Goal: Task Accomplishment & Management: Manage account settings

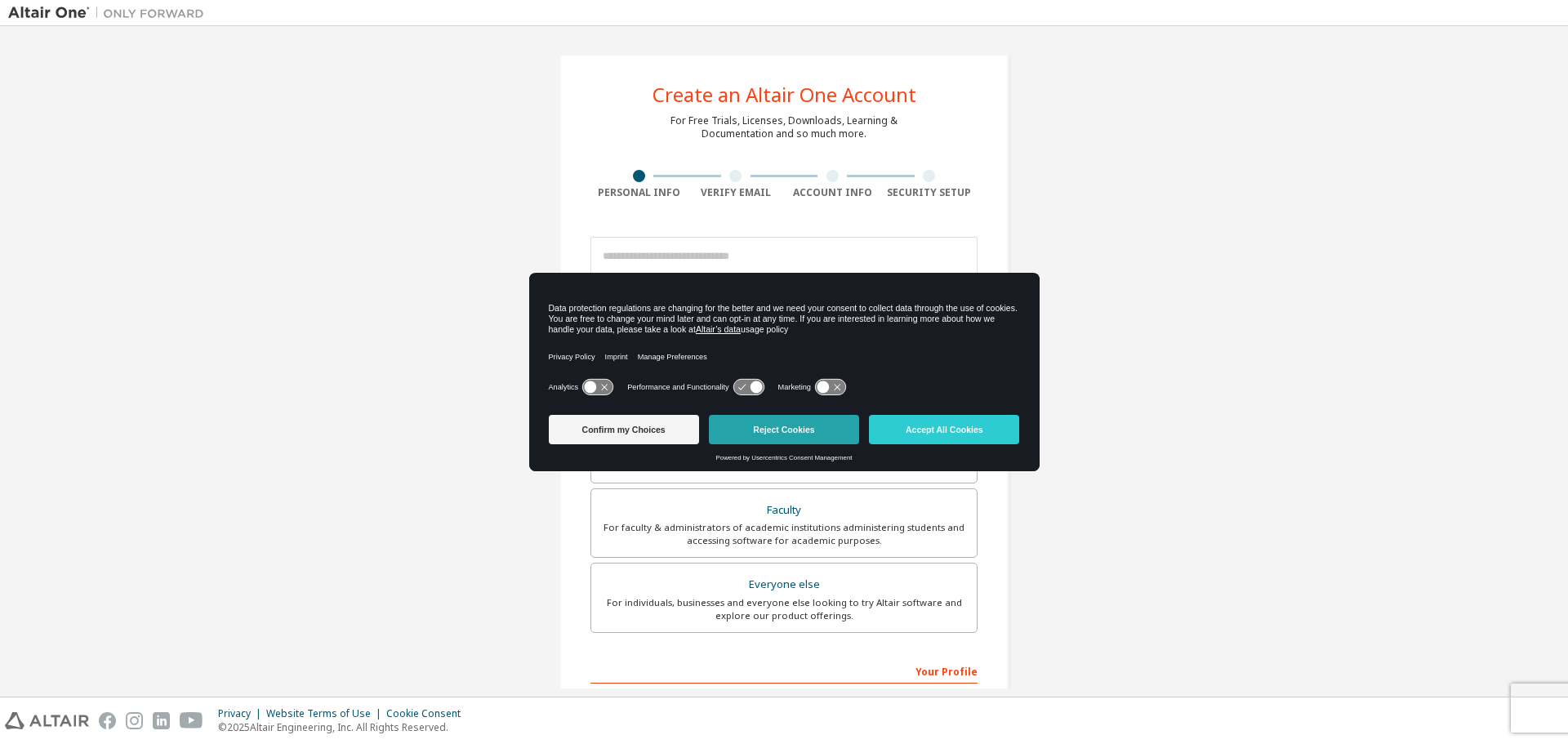
click at [779, 436] on button "Reject Cookies" at bounding box center [784, 429] width 151 height 29
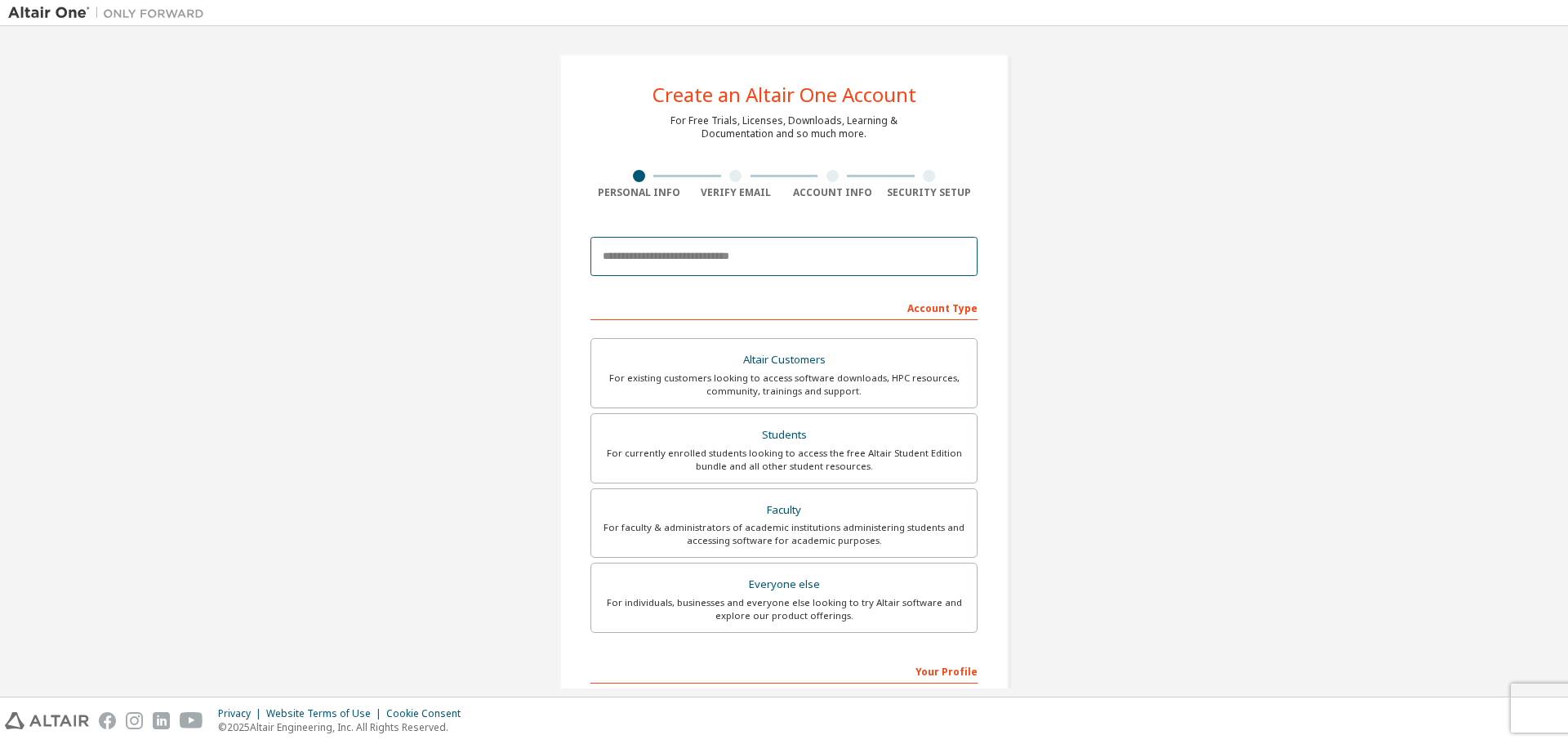
click at [714, 270] on input "email" at bounding box center [784, 256] width 387 height 39
type input "**********"
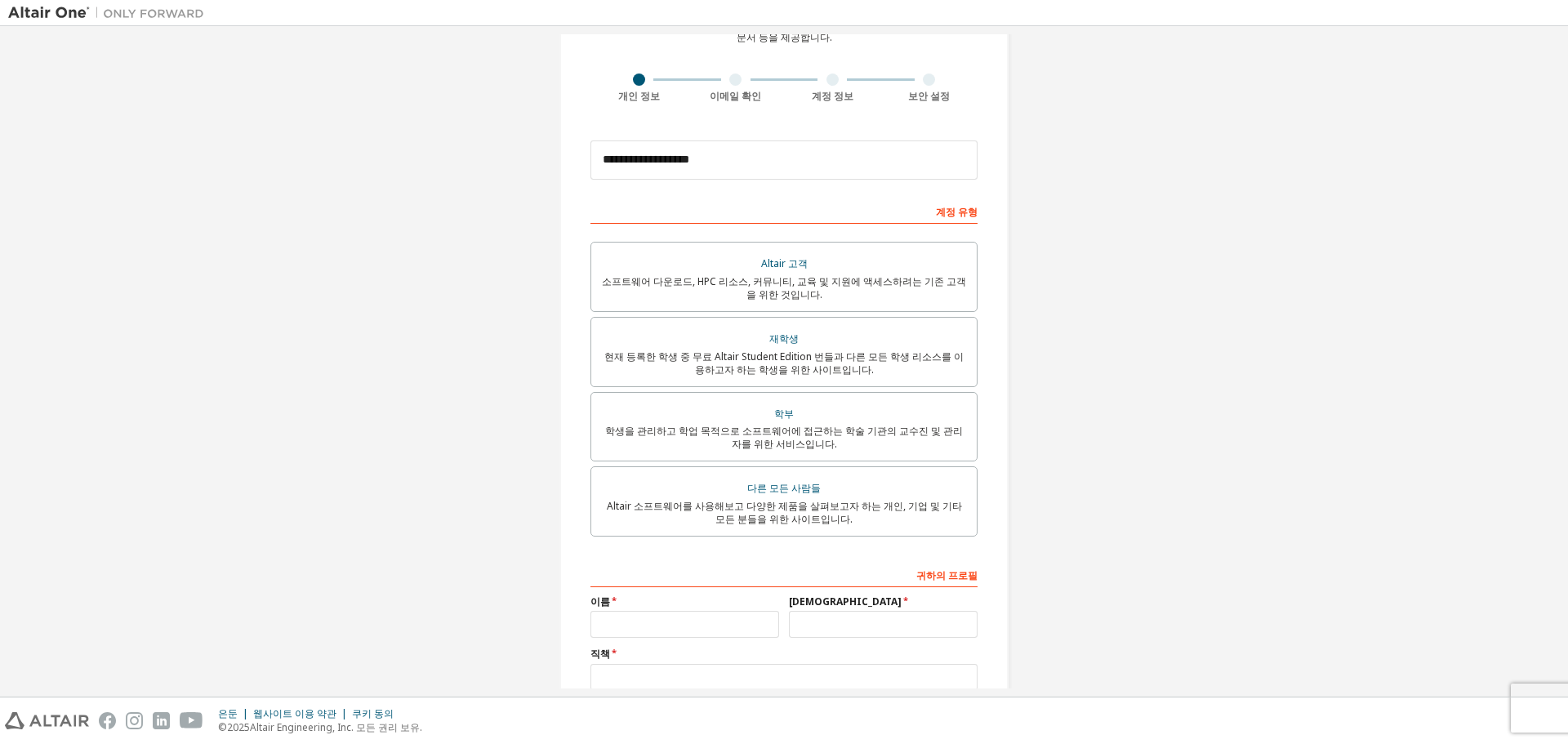
scroll to position [51, 0]
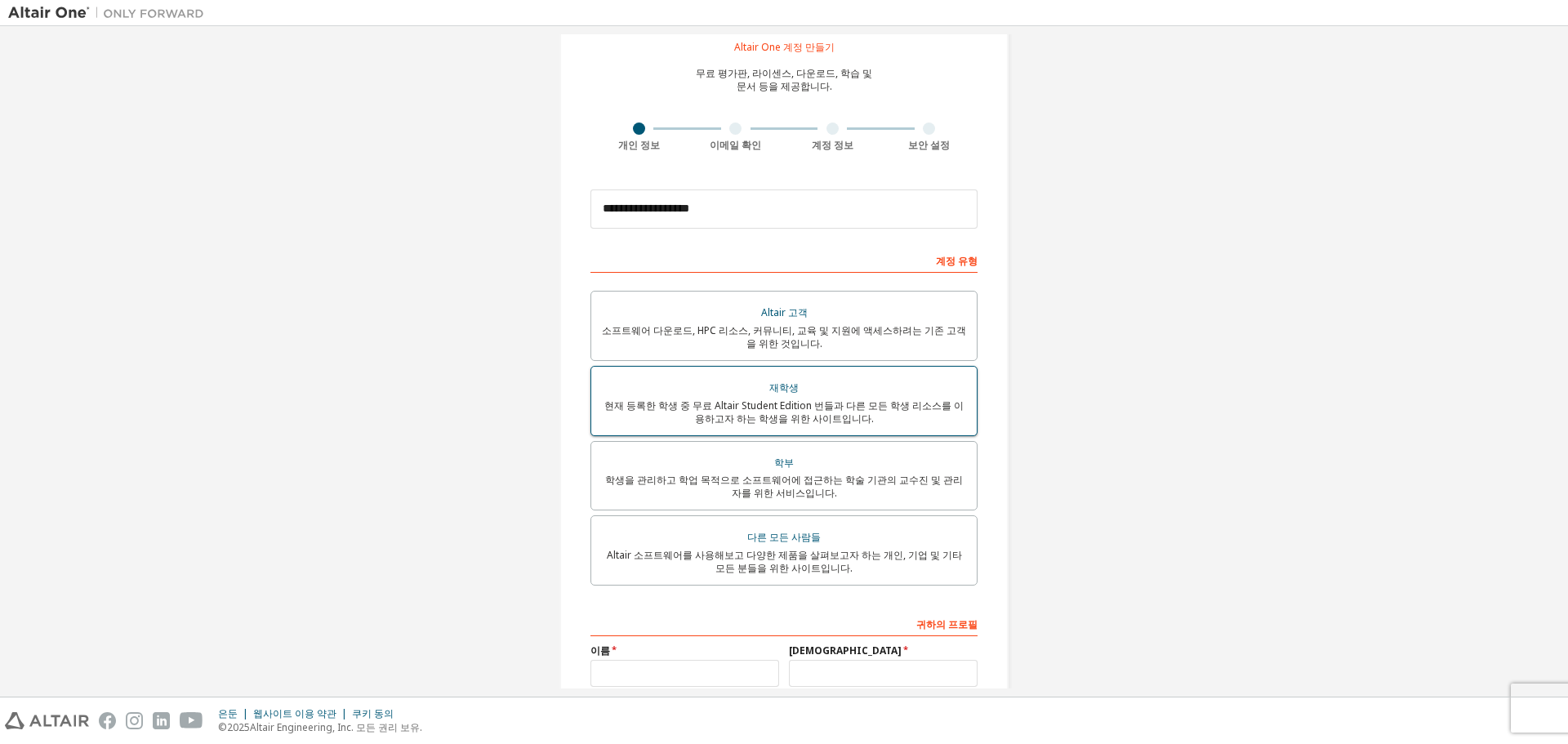
click at [962, 380] on div "재학생" at bounding box center [784, 388] width 365 height 23
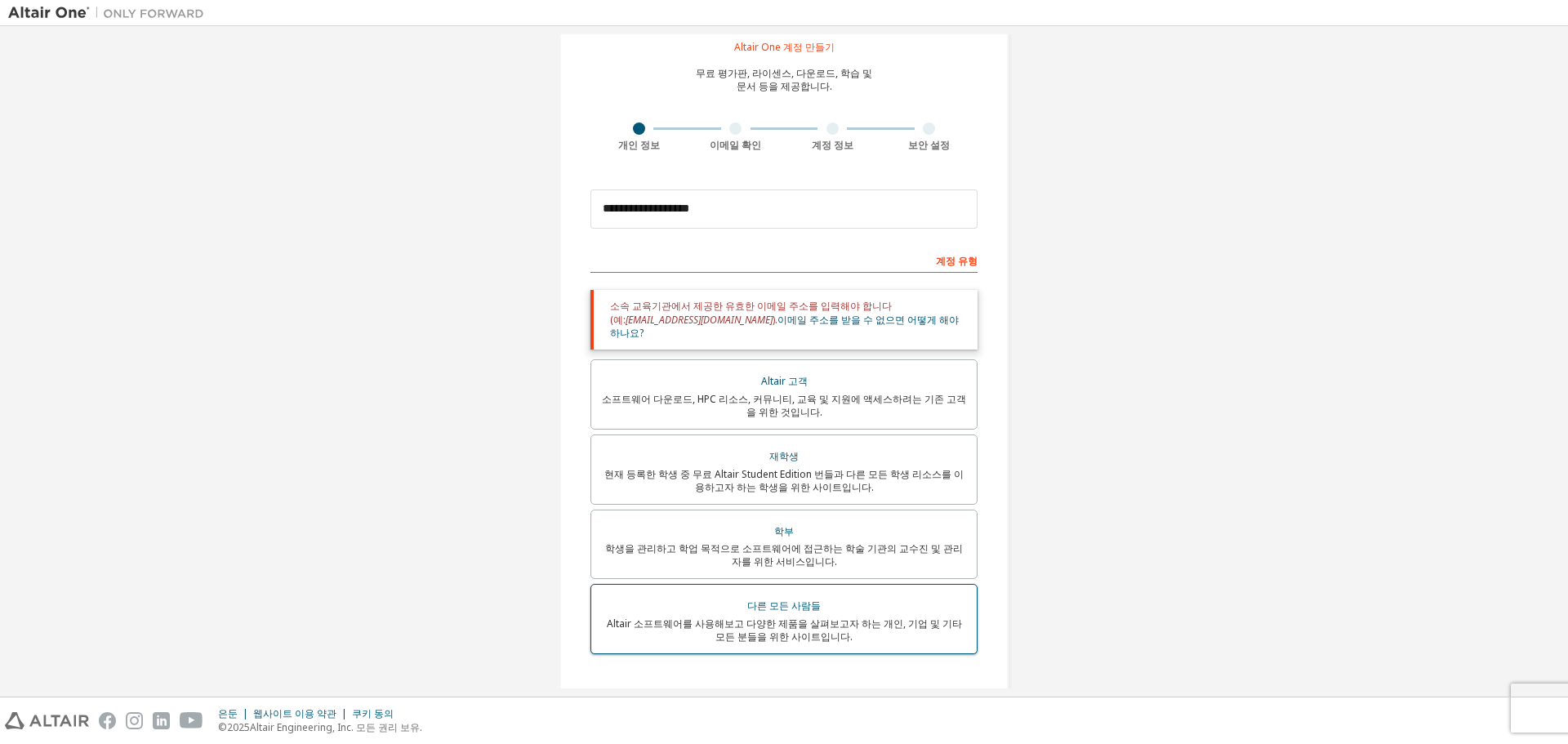
click at [916, 616] on font "Altair 소프트웨어를 사용해보고 다양한 제품을 살펴보고자 하는 개인, 기업 및 기타 모든 분들을 위한 사이트입니다." at bounding box center [784, 629] width 355 height 27
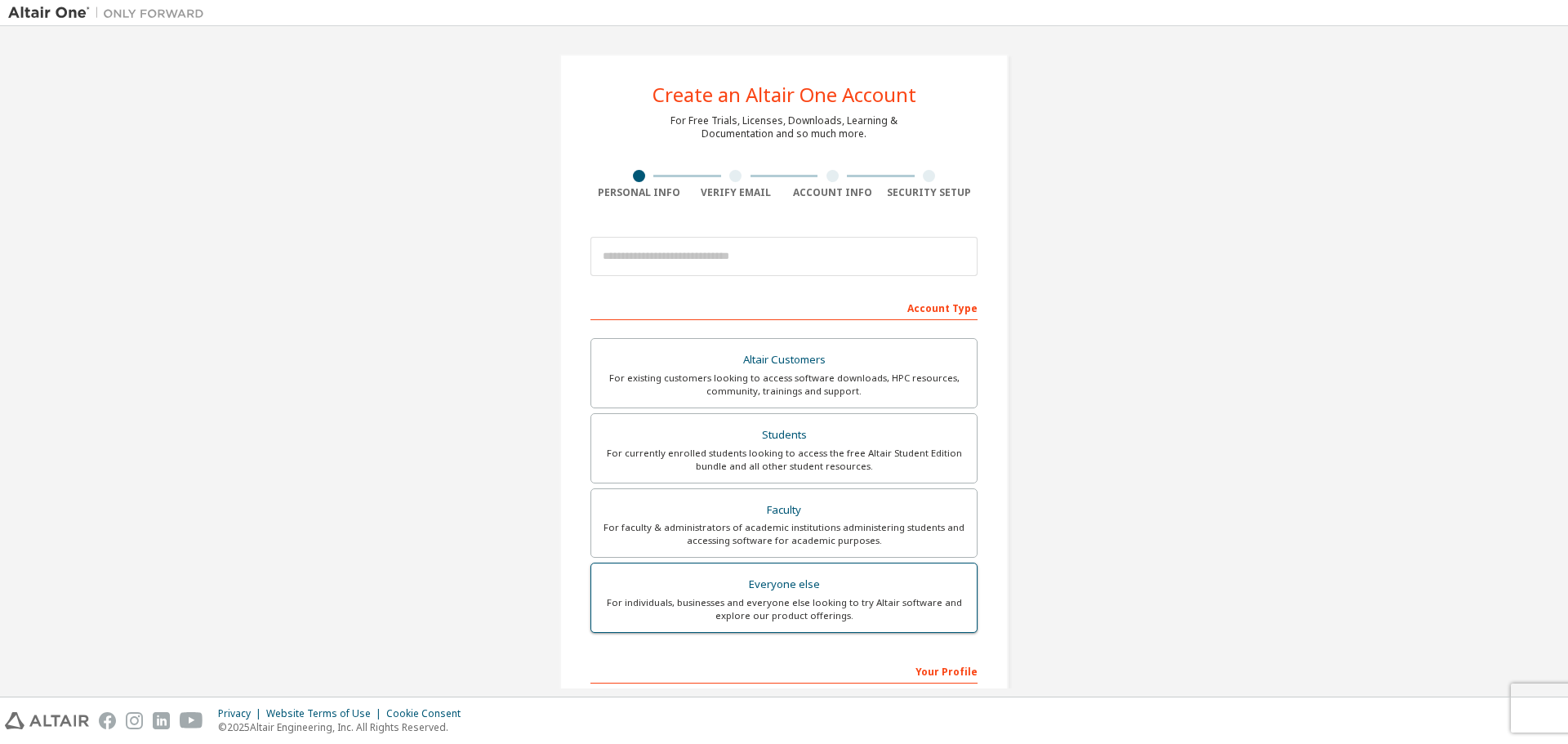
click at [823, 597] on div "For individuals, businesses and everyone else looking to try Altair software an…" at bounding box center [784, 610] width 365 height 27
click at [741, 250] on input "email" at bounding box center [784, 256] width 387 height 39
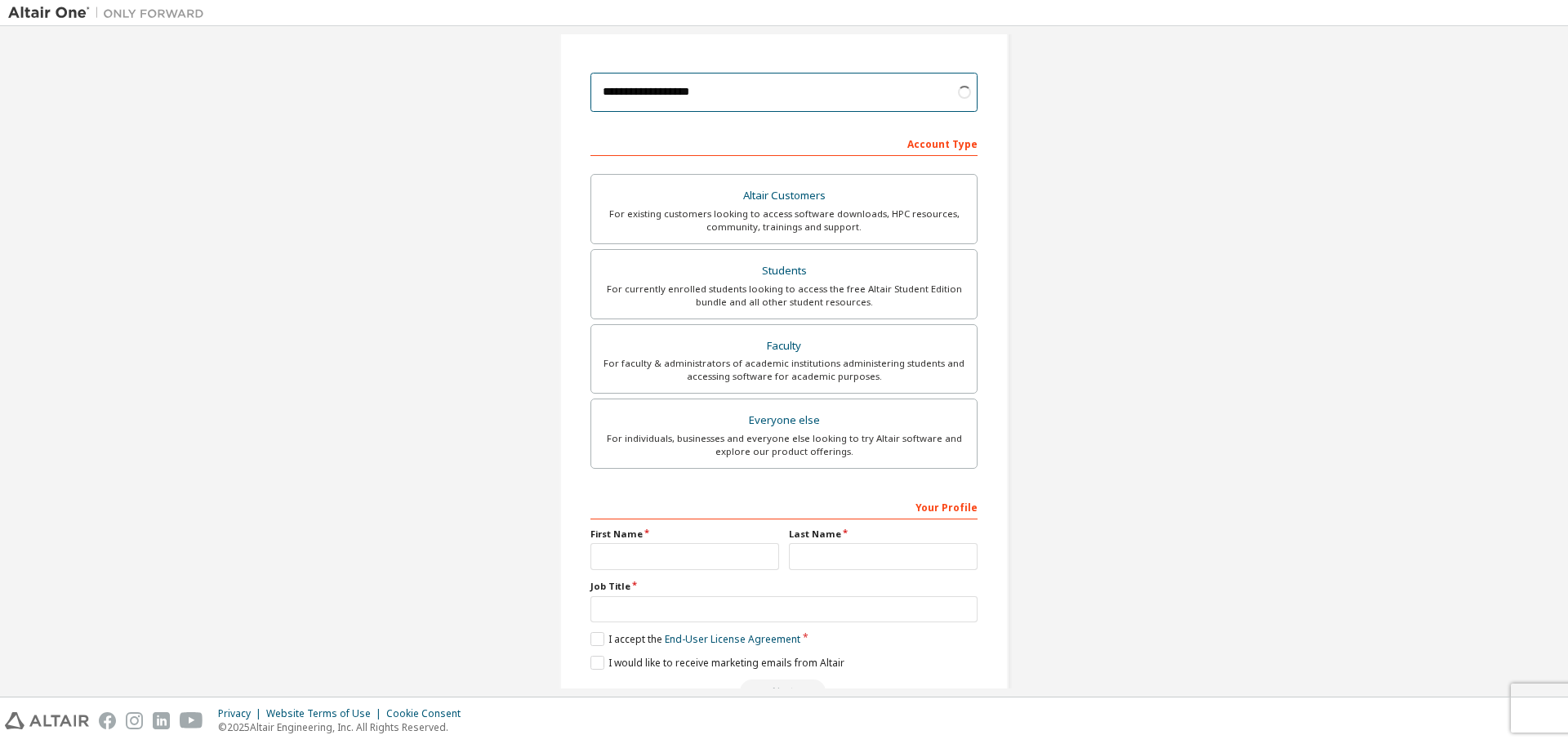
scroll to position [211, 0]
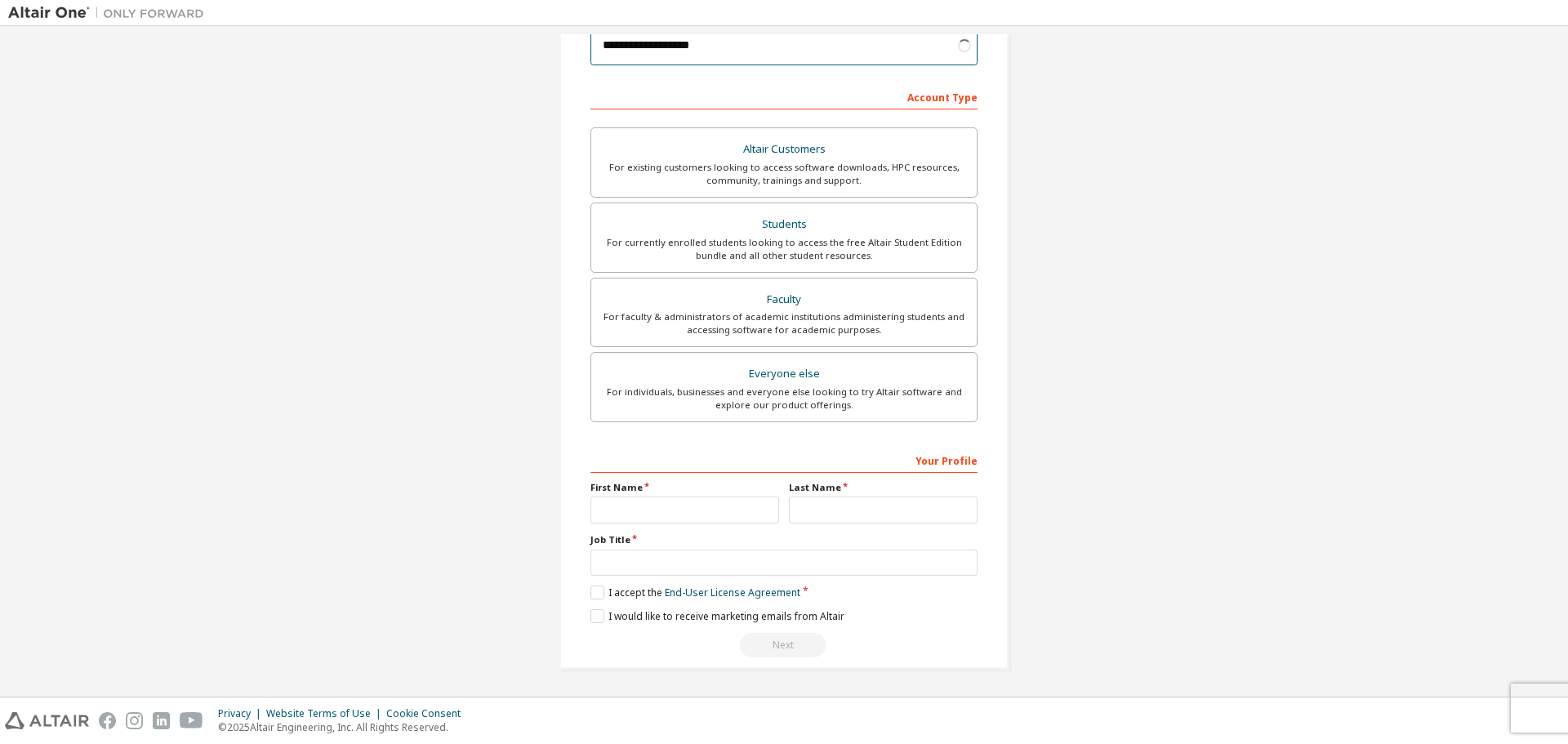
type input "**********"
click at [727, 497] on input "text" at bounding box center [685, 509] width 188 height 27
type input "*"
type input "***"
click at [811, 524] on div "**********" at bounding box center [784, 552] width 387 height 211
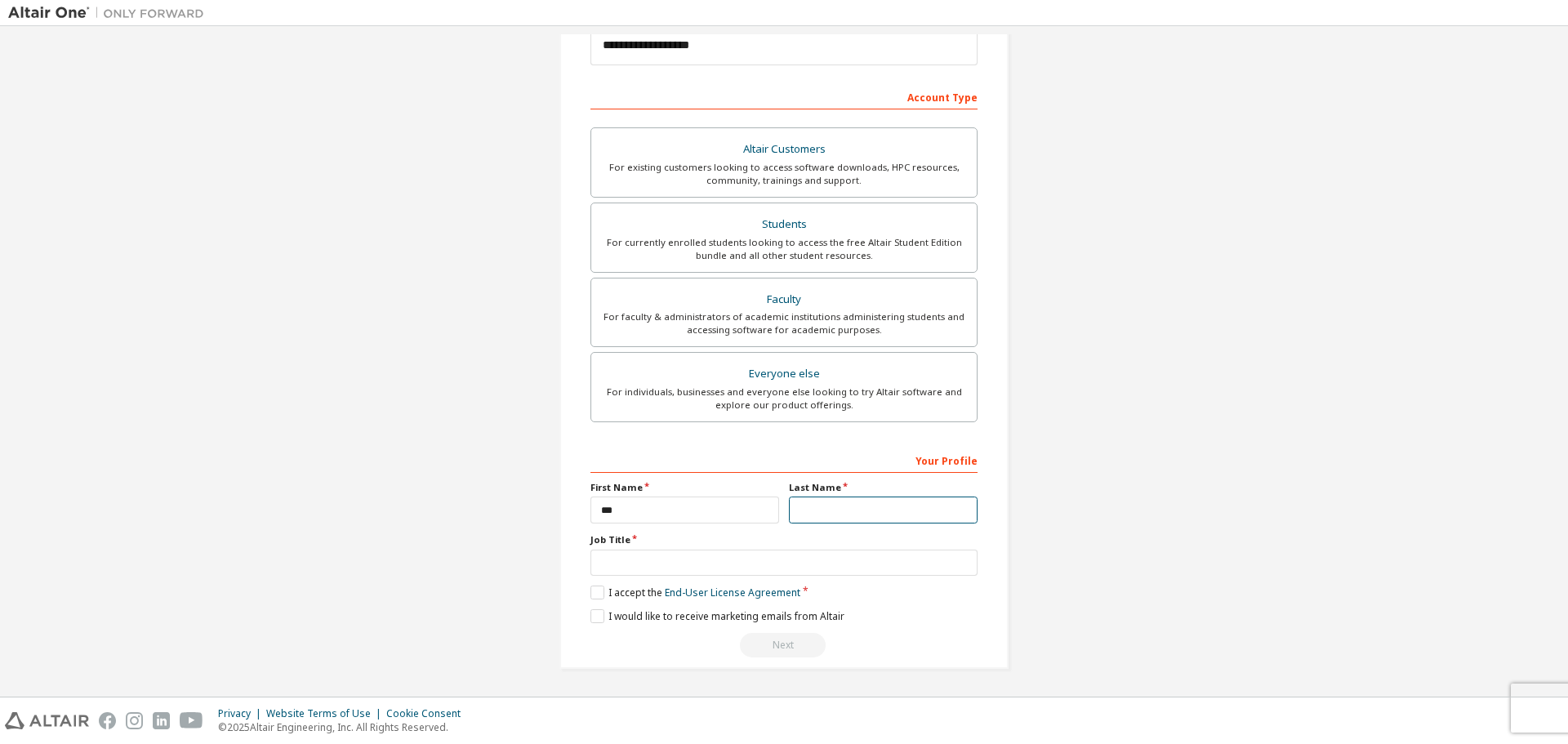
click at [816, 518] on input "text" at bounding box center [882, 509] width 188 height 27
type input "*******"
click at [780, 558] on input "text" at bounding box center [784, 562] width 387 height 27
click at [597, 593] on label "I accept the End-User License Agreement" at bounding box center [696, 592] width 210 height 14
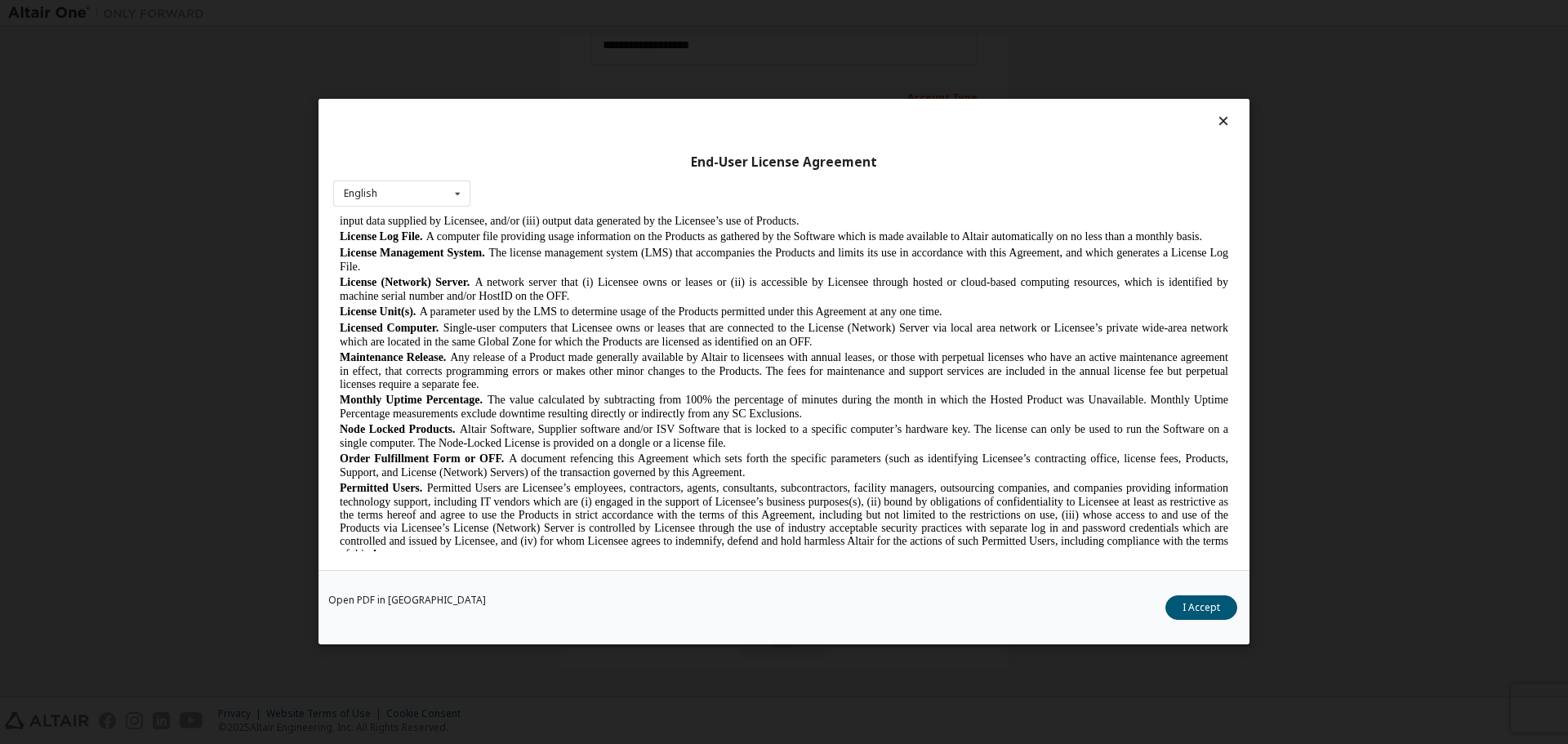
scroll to position [572, 0]
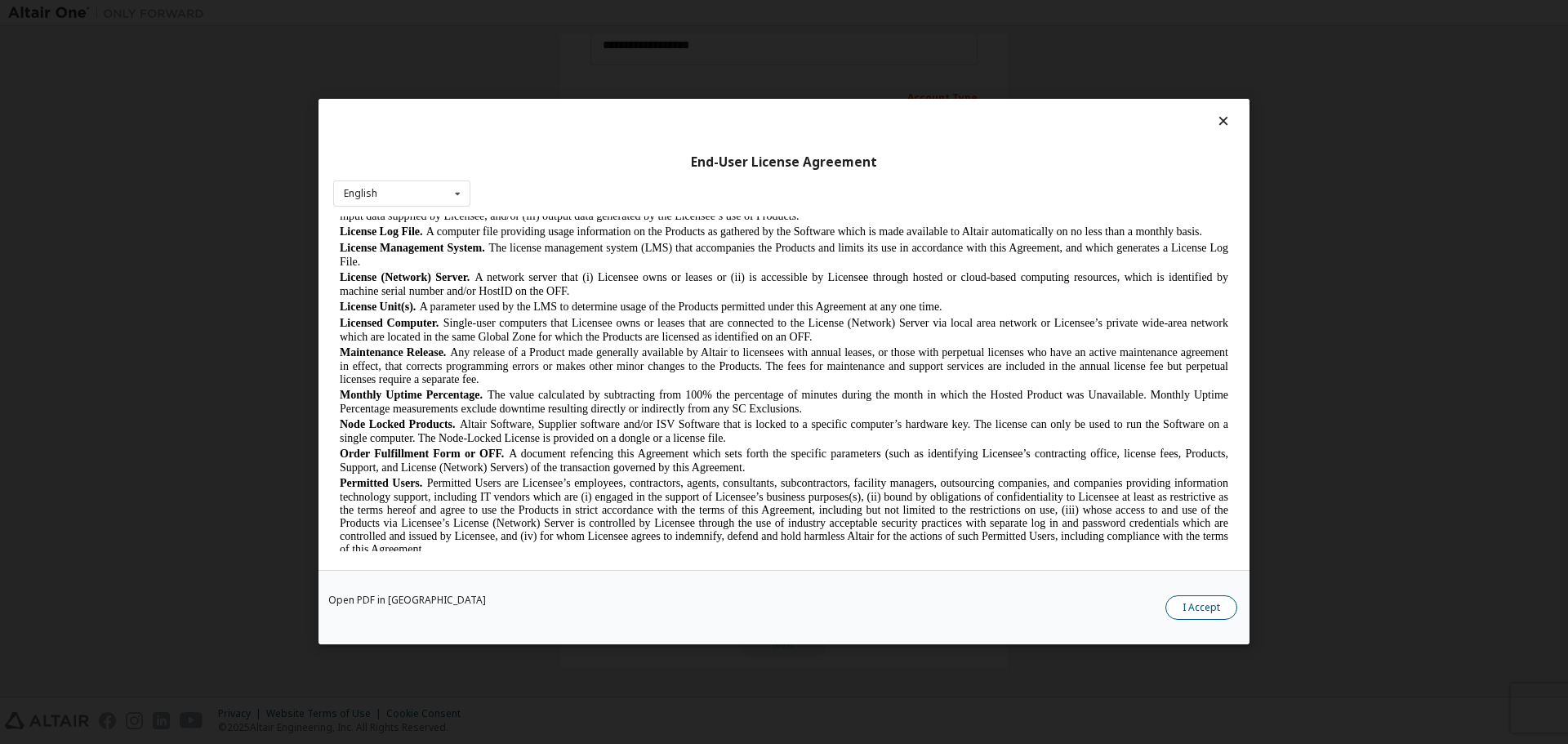
click at [1205, 596] on button "I Accept" at bounding box center [1202, 609] width 72 height 25
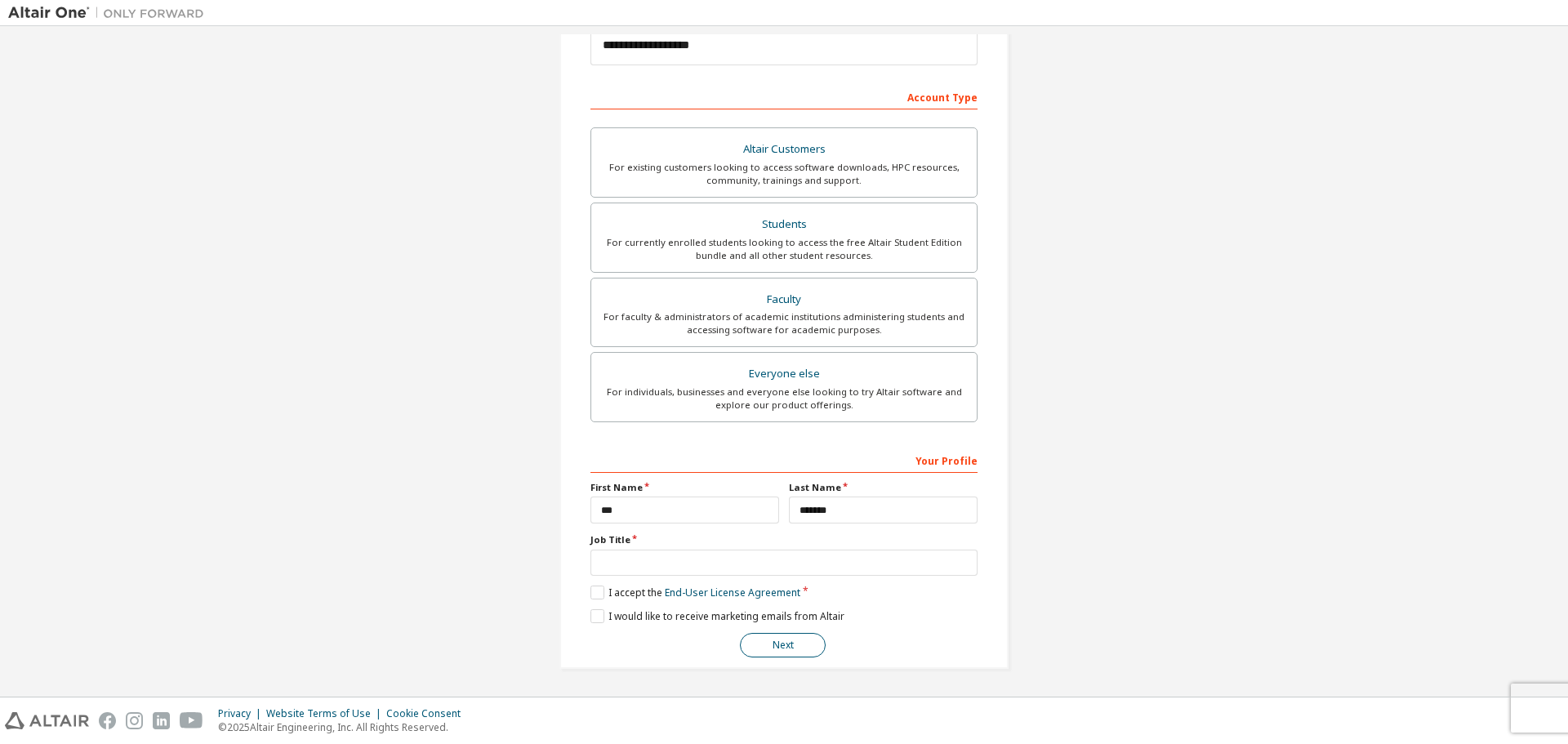
click at [771, 644] on button "Next" at bounding box center [782, 645] width 86 height 25
click at [864, 561] on input "text" at bounding box center [784, 562] width 387 height 27
click at [656, 570] on input "text" at bounding box center [784, 562] width 387 height 27
type input "*******"
click at [786, 639] on button "Next" at bounding box center [782, 645] width 86 height 25
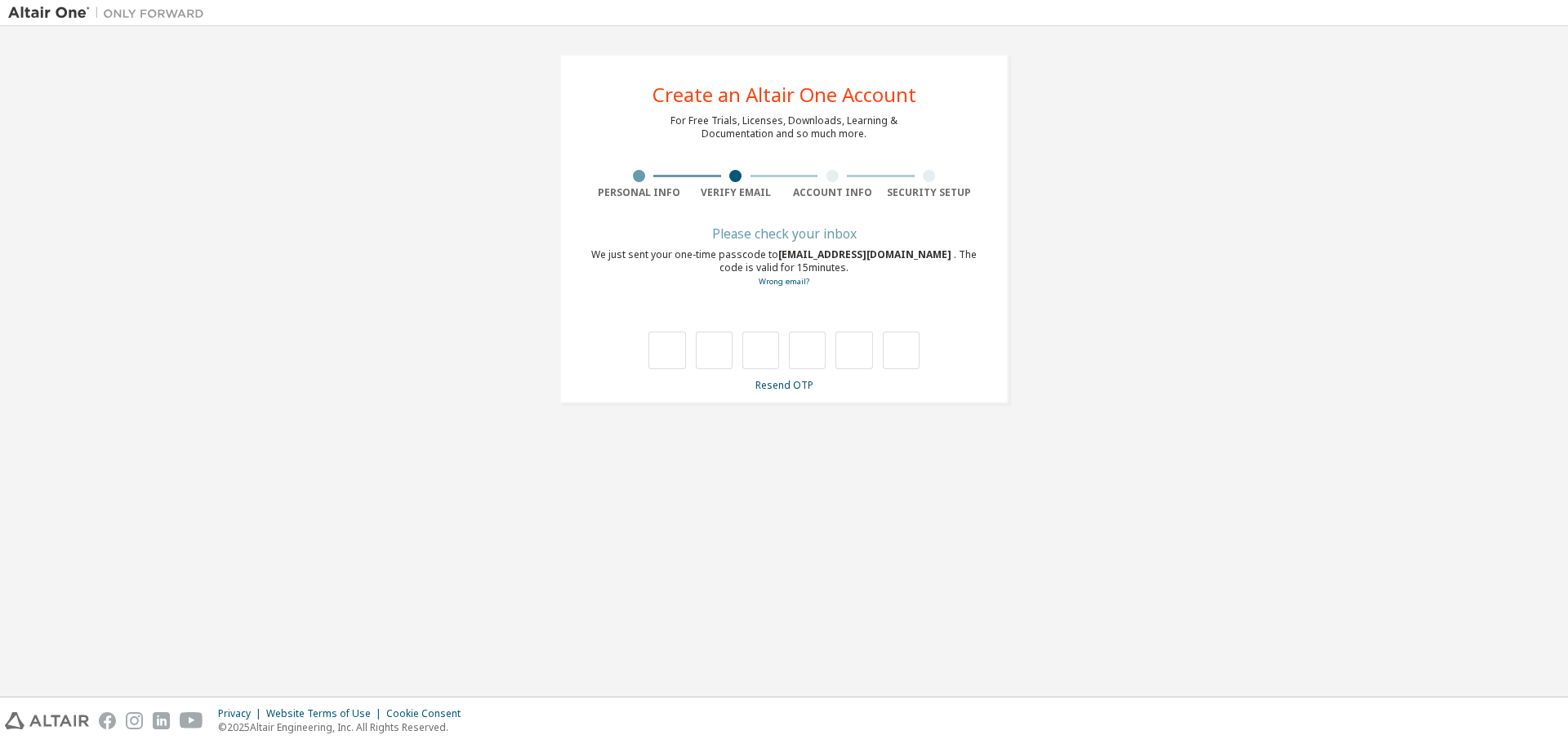
scroll to position [0, 0]
click at [685, 358] on input "text" at bounding box center [667, 350] width 37 height 38
type input "*"
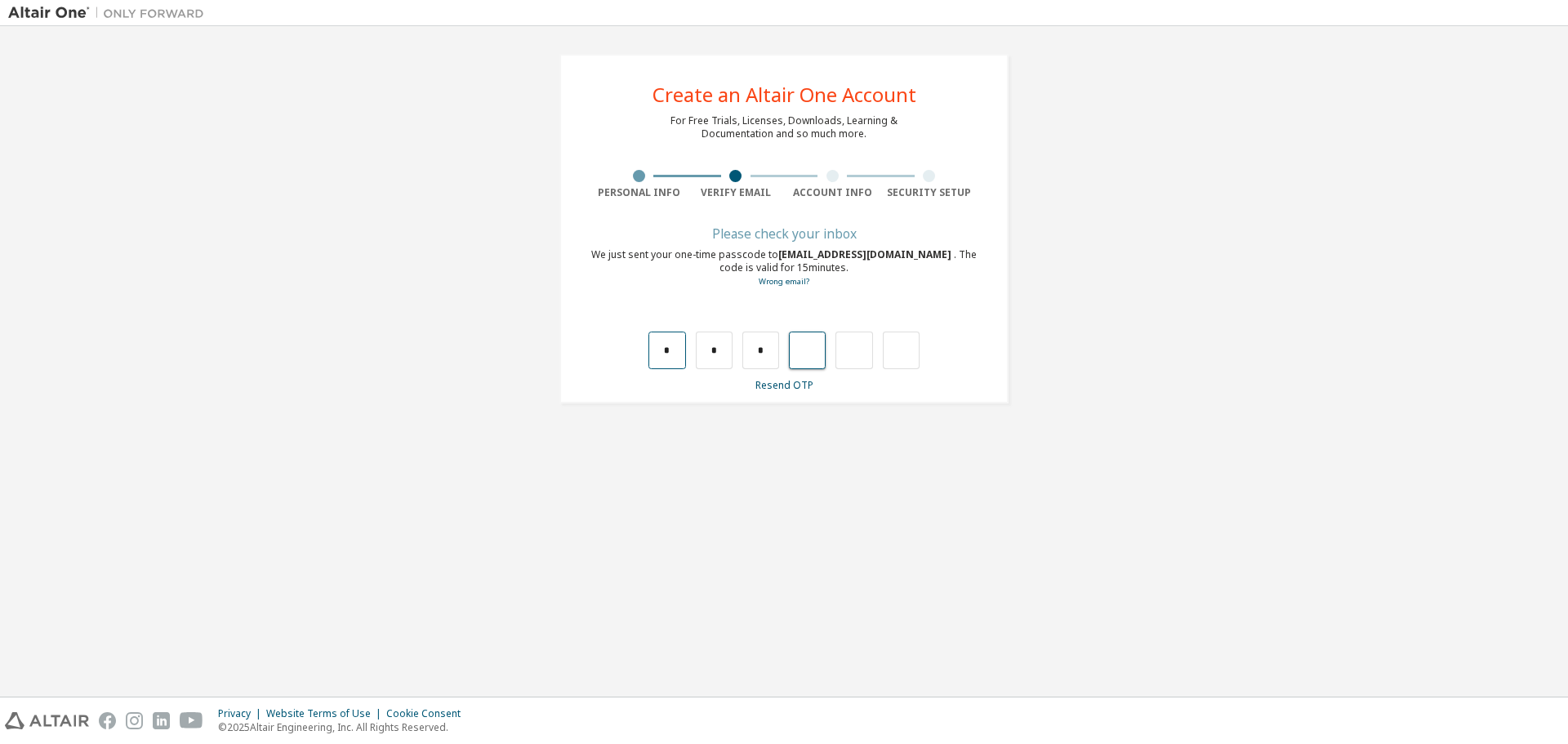
type input "*"
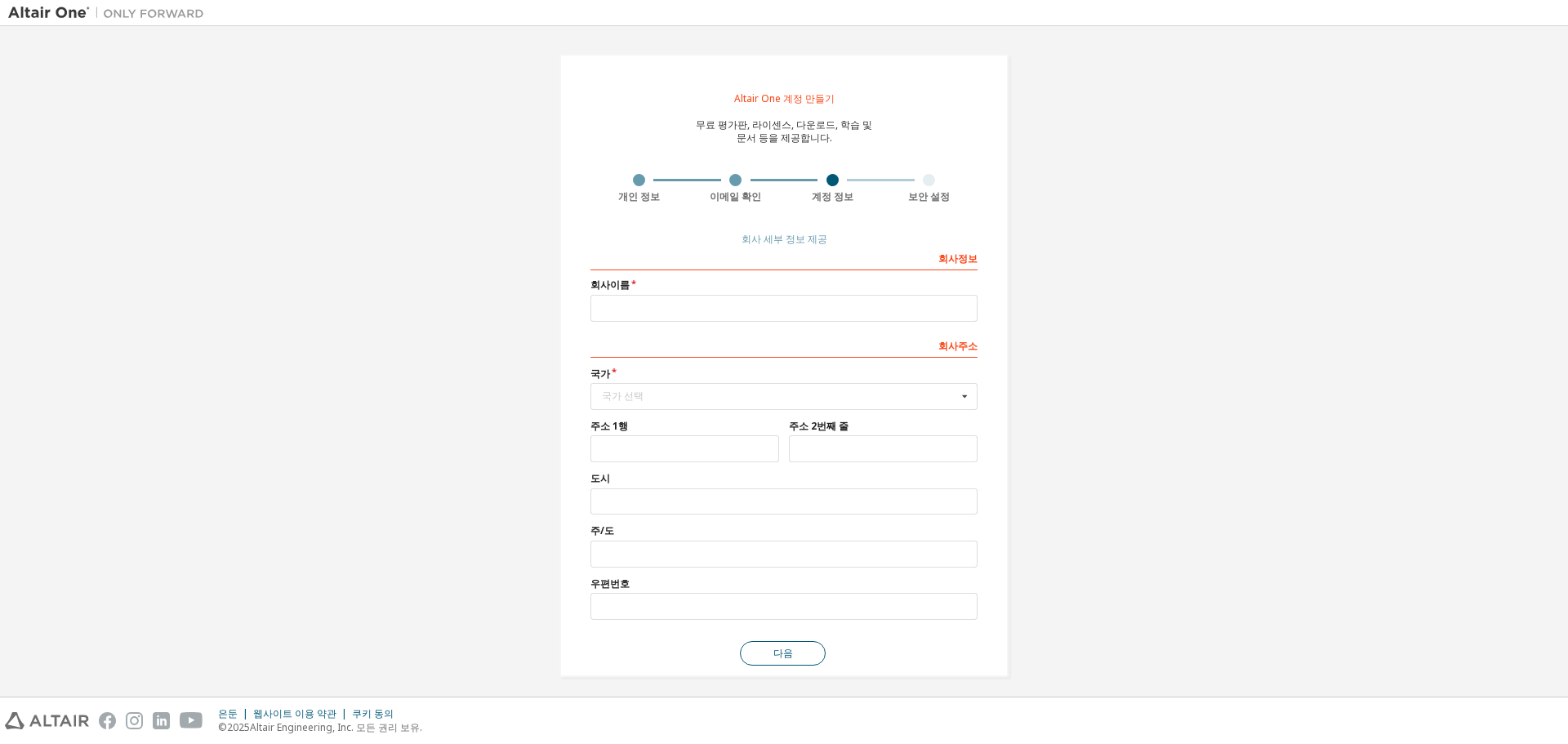
click at [809, 656] on button "다음" at bounding box center [782, 653] width 86 height 25
click at [1078, 330] on div "Altair One 계정 만들기 무료 평가판, 라이센스, 다운로드, 학습 및 문서 등을 제공합니다. 개인 정보 이메일 확인 계정 정보 보안 설…" at bounding box center [784, 364] width 1552 height 662
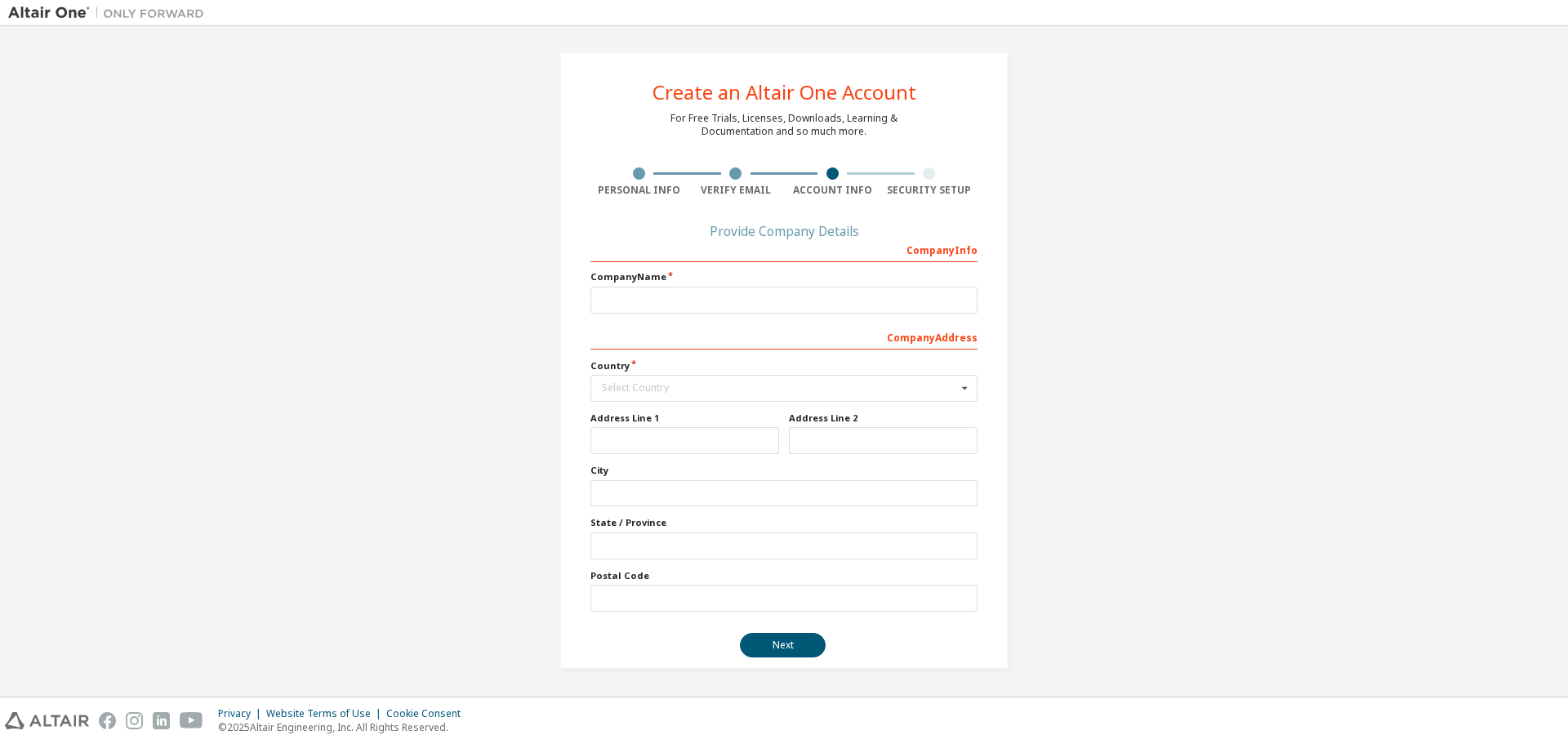
scroll to position [3, 0]
click at [923, 305] on input "text" at bounding box center [784, 300] width 387 height 27
type input "*"
click at [807, 639] on button "Next" at bounding box center [782, 645] width 86 height 25
click at [870, 375] on div "Select Country Afghanistan Åland Islands Albania Algeria American Samoa Andorra…" at bounding box center [784, 388] width 387 height 27
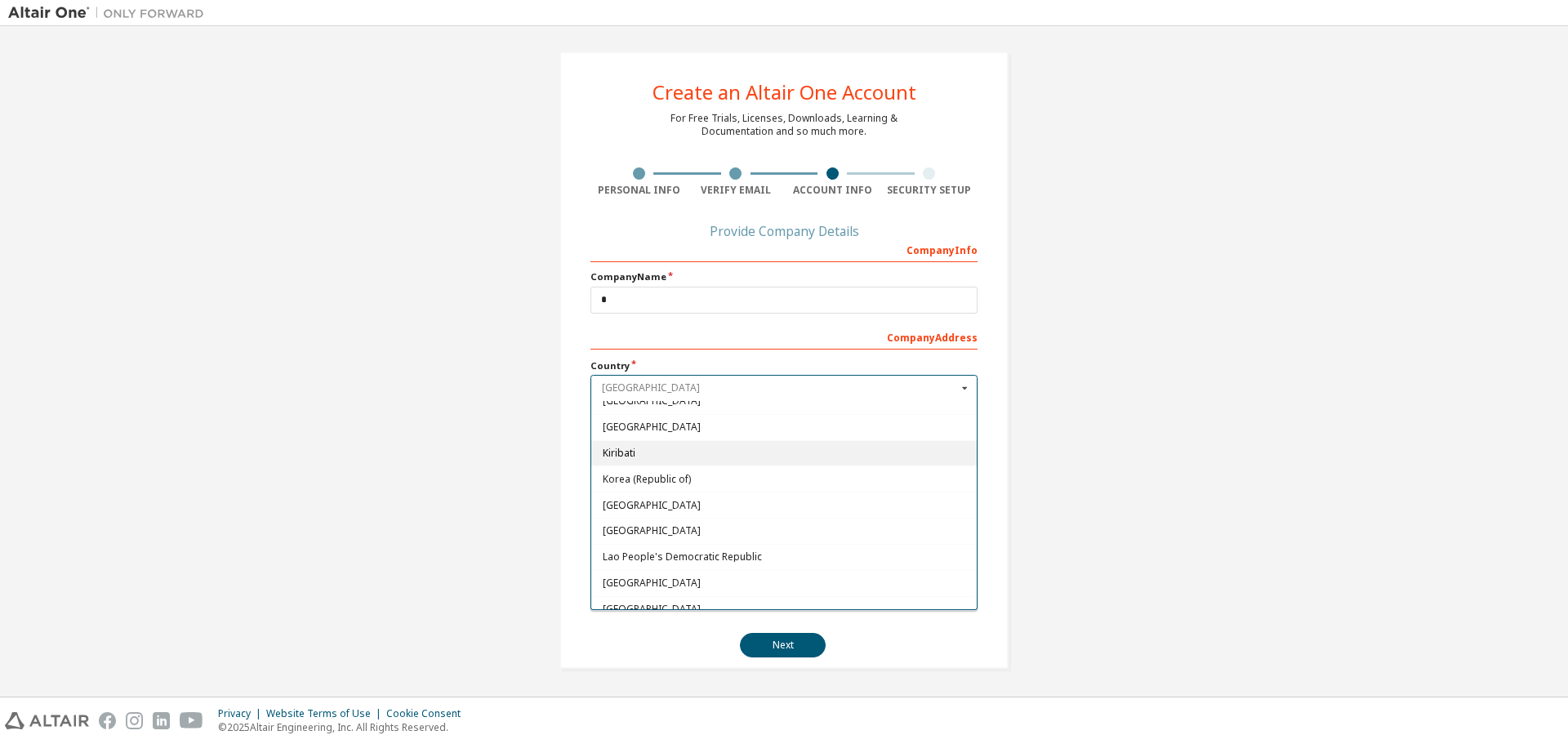
scroll to position [2878, 0]
click at [722, 473] on span "Korea (Republic of)" at bounding box center [784, 474] width 364 height 9
type input "***"
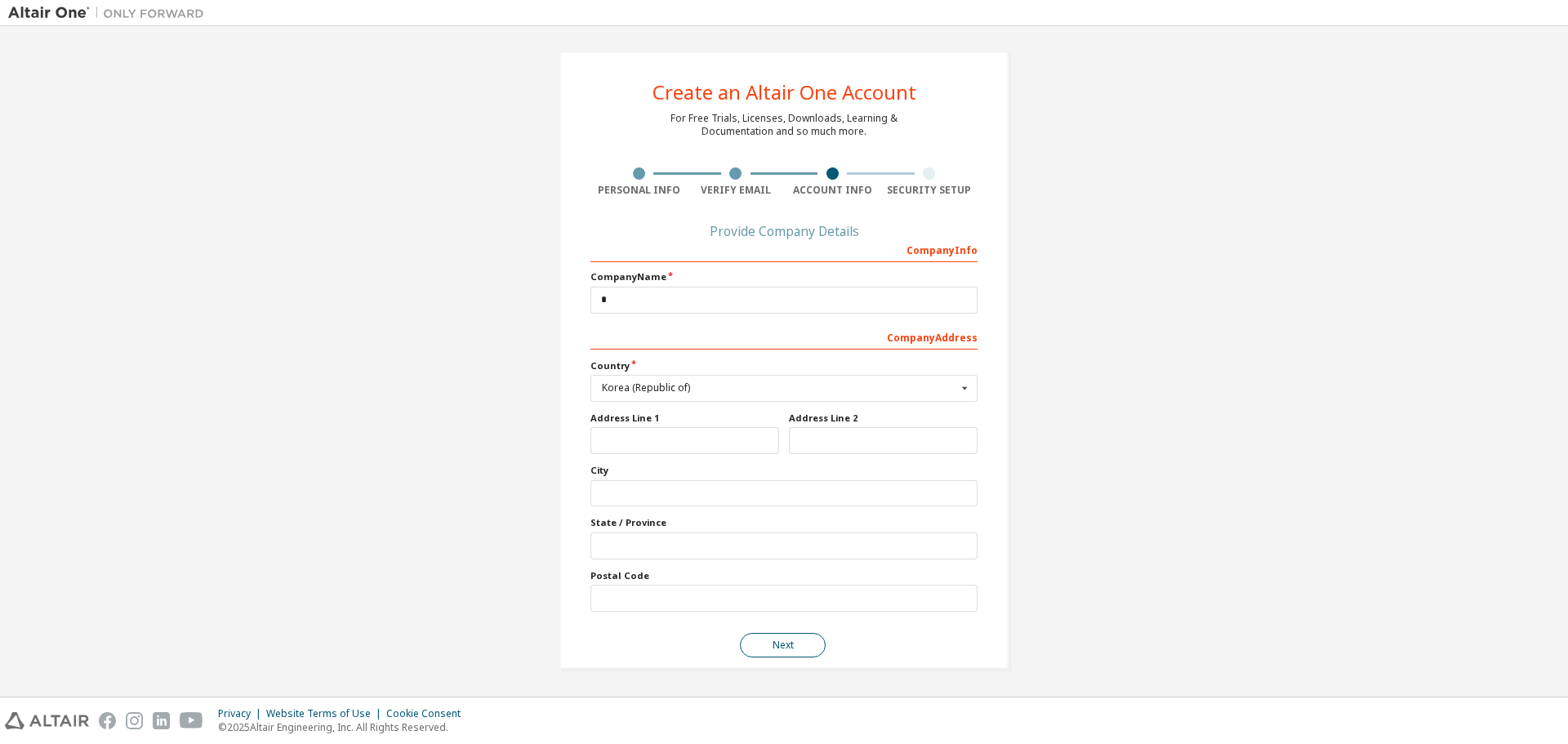
click at [795, 636] on button "Next" at bounding box center [782, 645] width 86 height 25
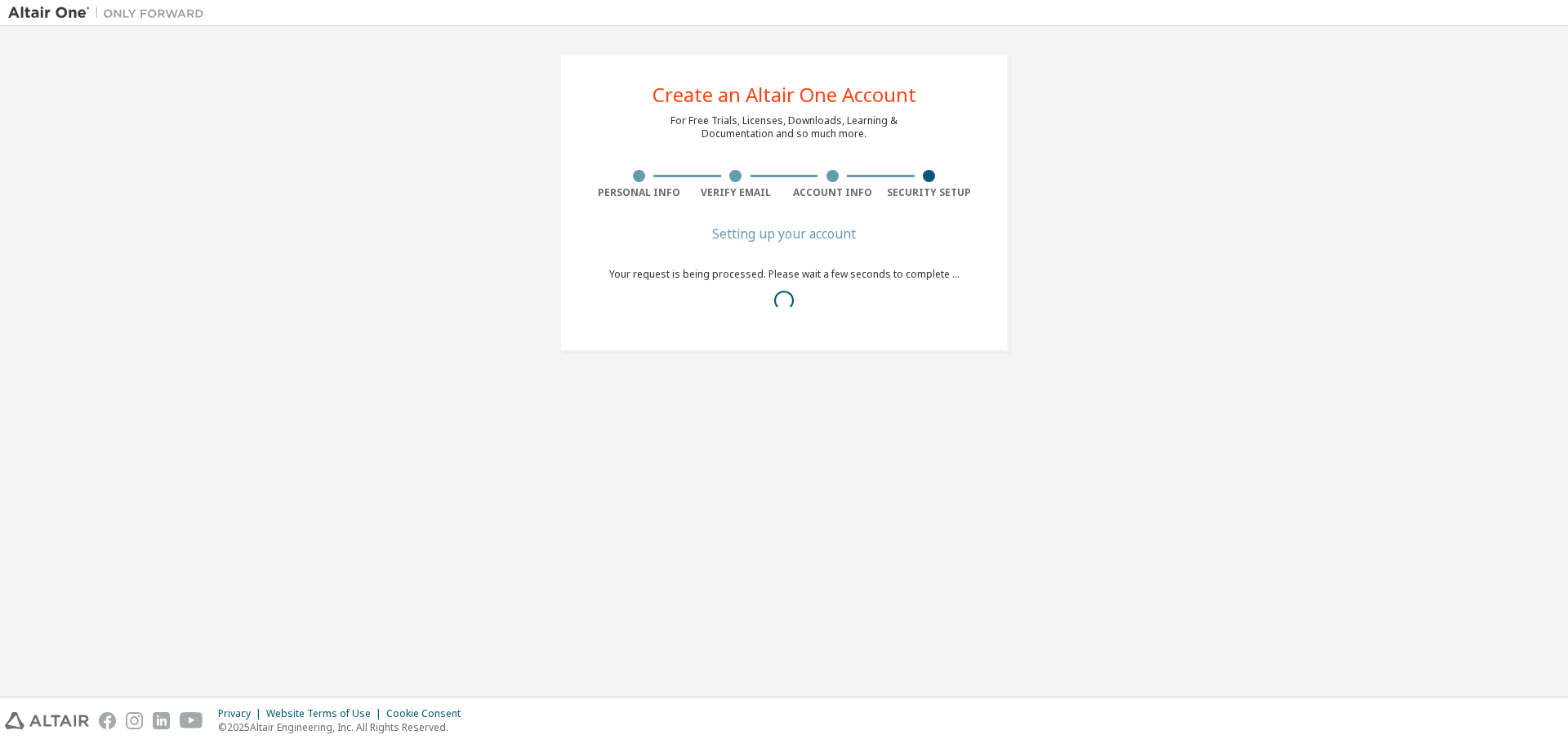
scroll to position [0, 0]
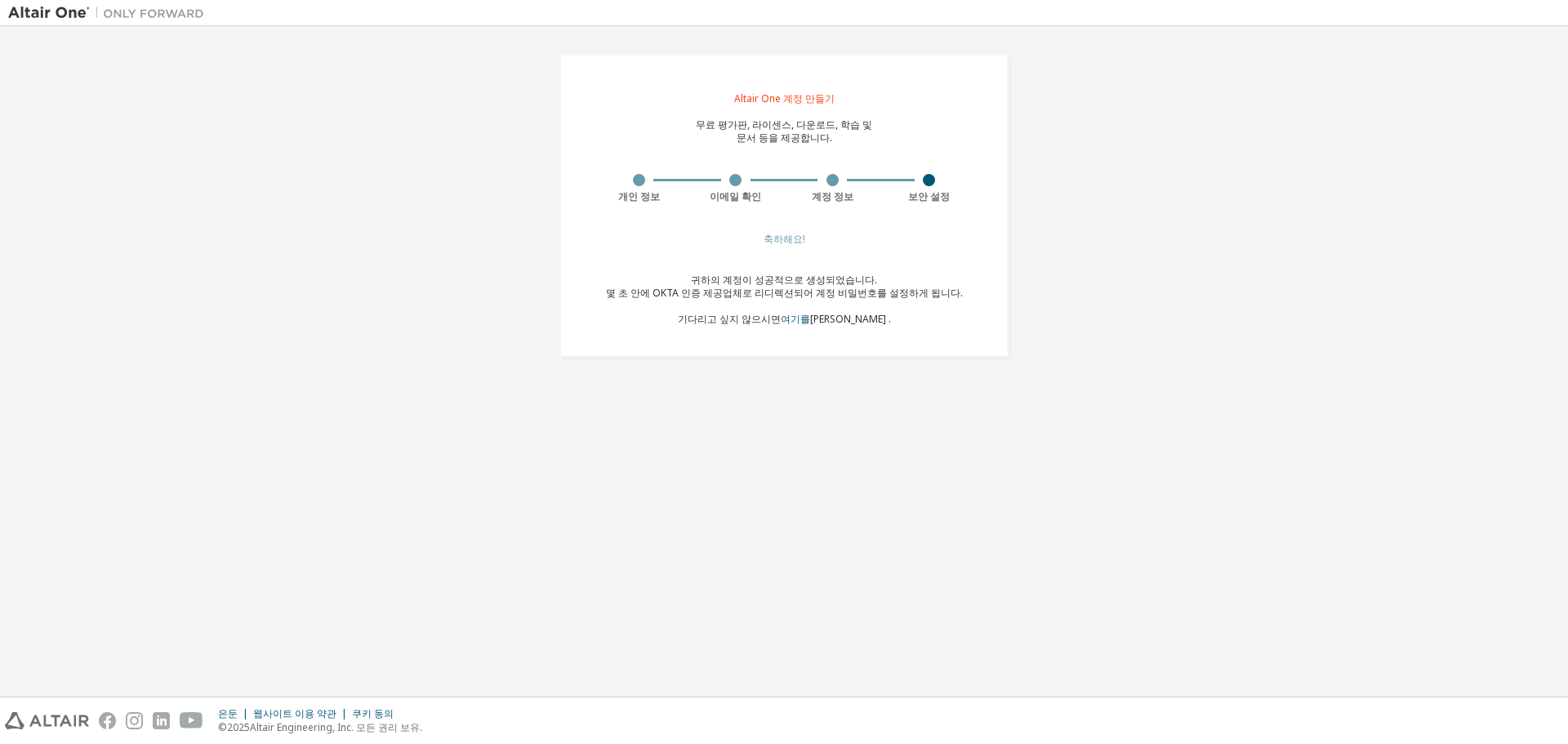
click at [1034, 274] on div "Altair One 계정 만들기 무료 평가판, 라이센스, 다운로드, 학습 및 문서 등을 제공합니다. 개인 정보 이메일 확인 계정 정보 보안 설…" at bounding box center [784, 204] width 1552 height 342
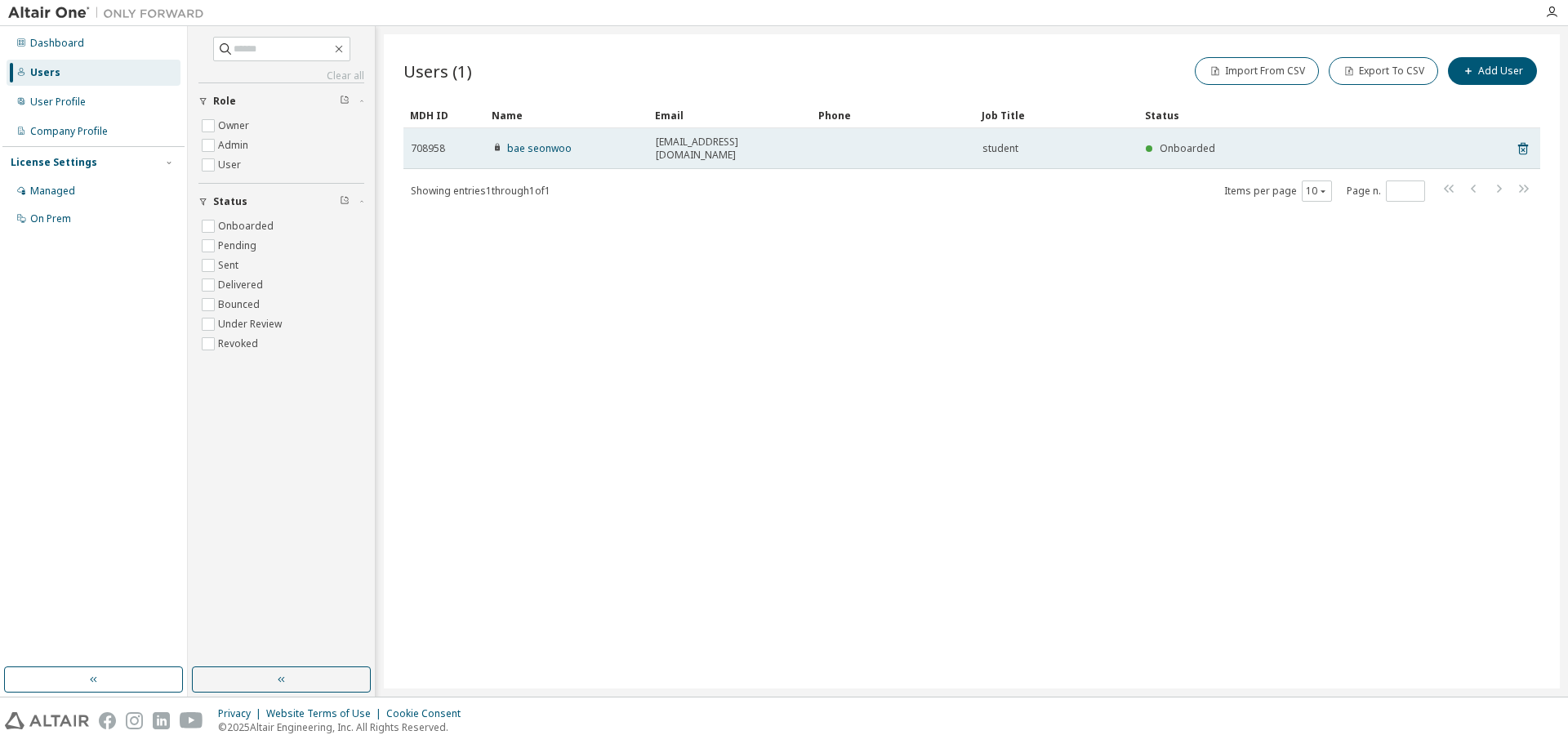
click at [1203, 145] on span "Onboarded" at bounding box center [1187, 148] width 56 height 14
click at [449, 142] on div "708958" at bounding box center [444, 149] width 67 height 13
click at [727, 142] on span "[EMAIL_ADDRESS][DOMAIN_NAME]" at bounding box center [730, 149] width 149 height 27
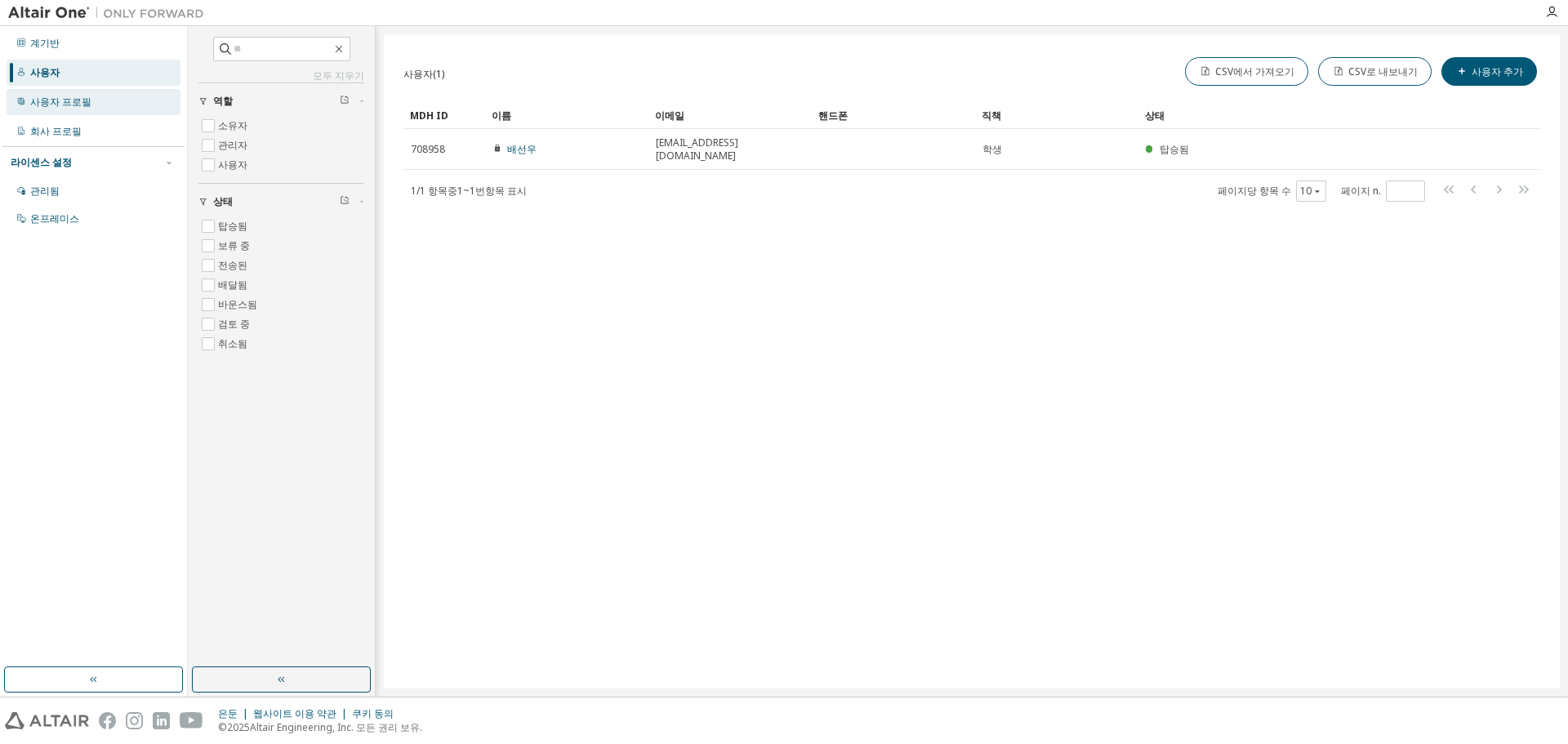
click at [62, 97] on font "사용자 프로필" at bounding box center [61, 101] width 62 height 14
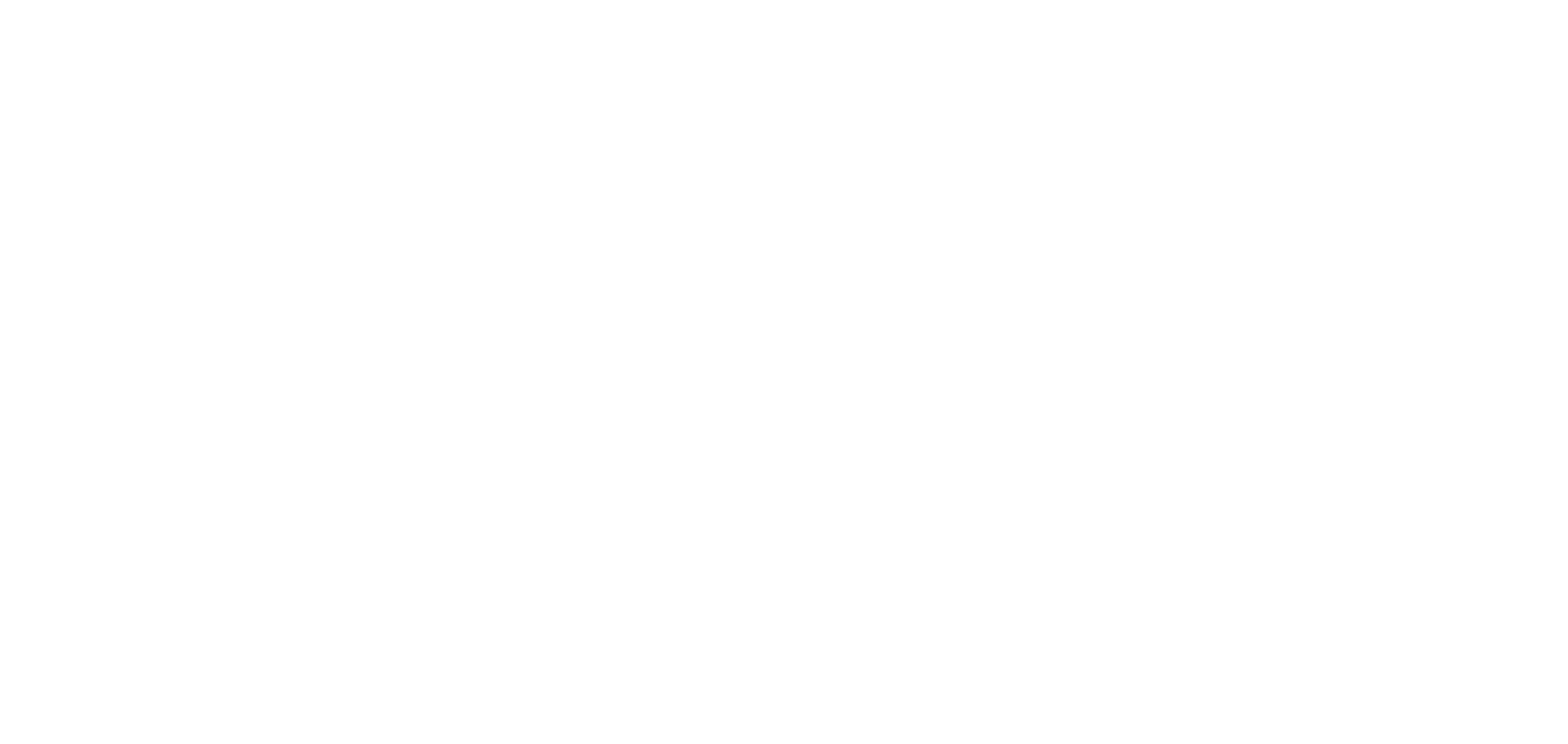
drag, startPoint x: 288, startPoint y: 114, endPoint x: 146, endPoint y: 68, distance: 149.3
click at [190, 101] on div at bounding box center [784, 372] width 1568 height 744
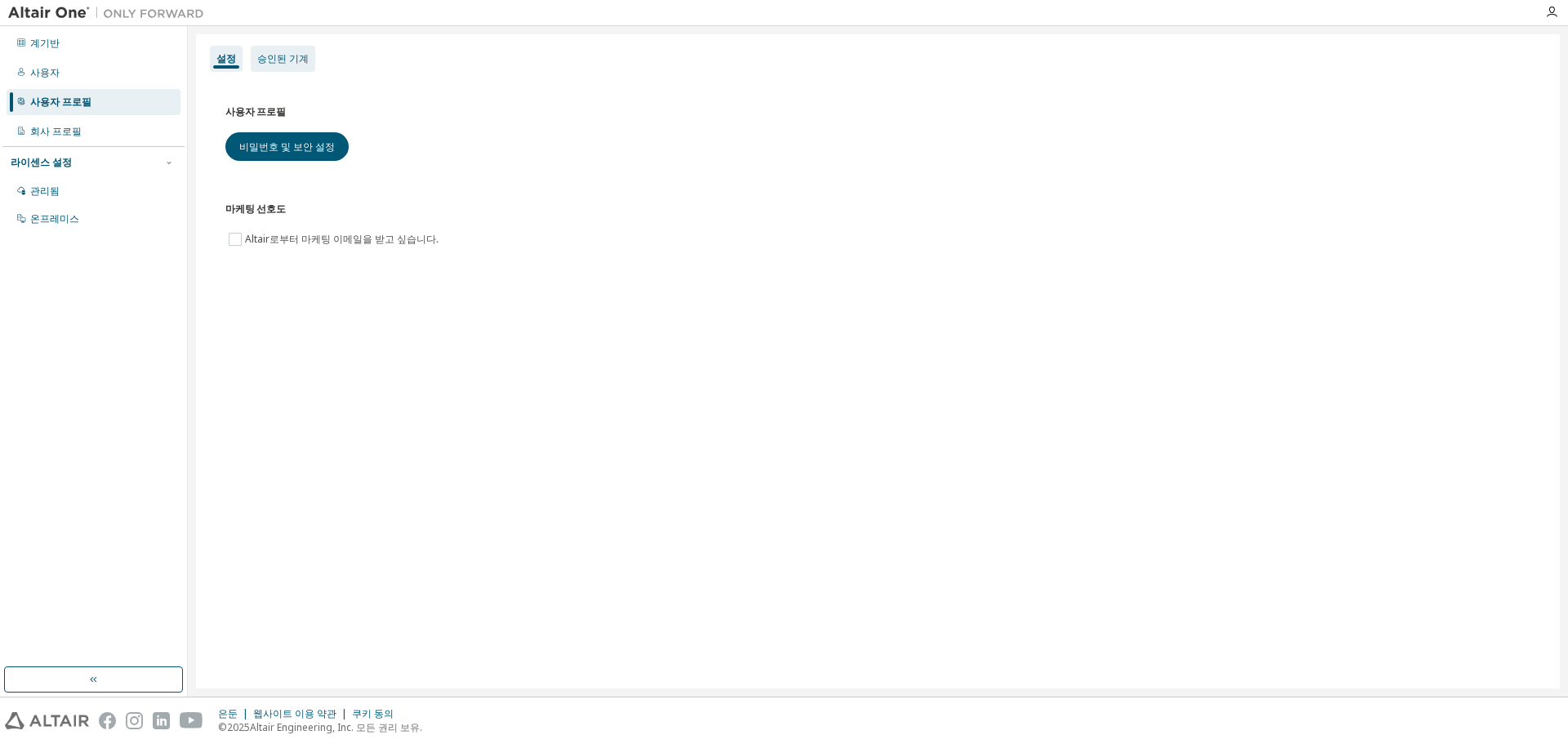
click at [285, 62] on font "승인된 기계" at bounding box center [283, 58] width 51 height 14
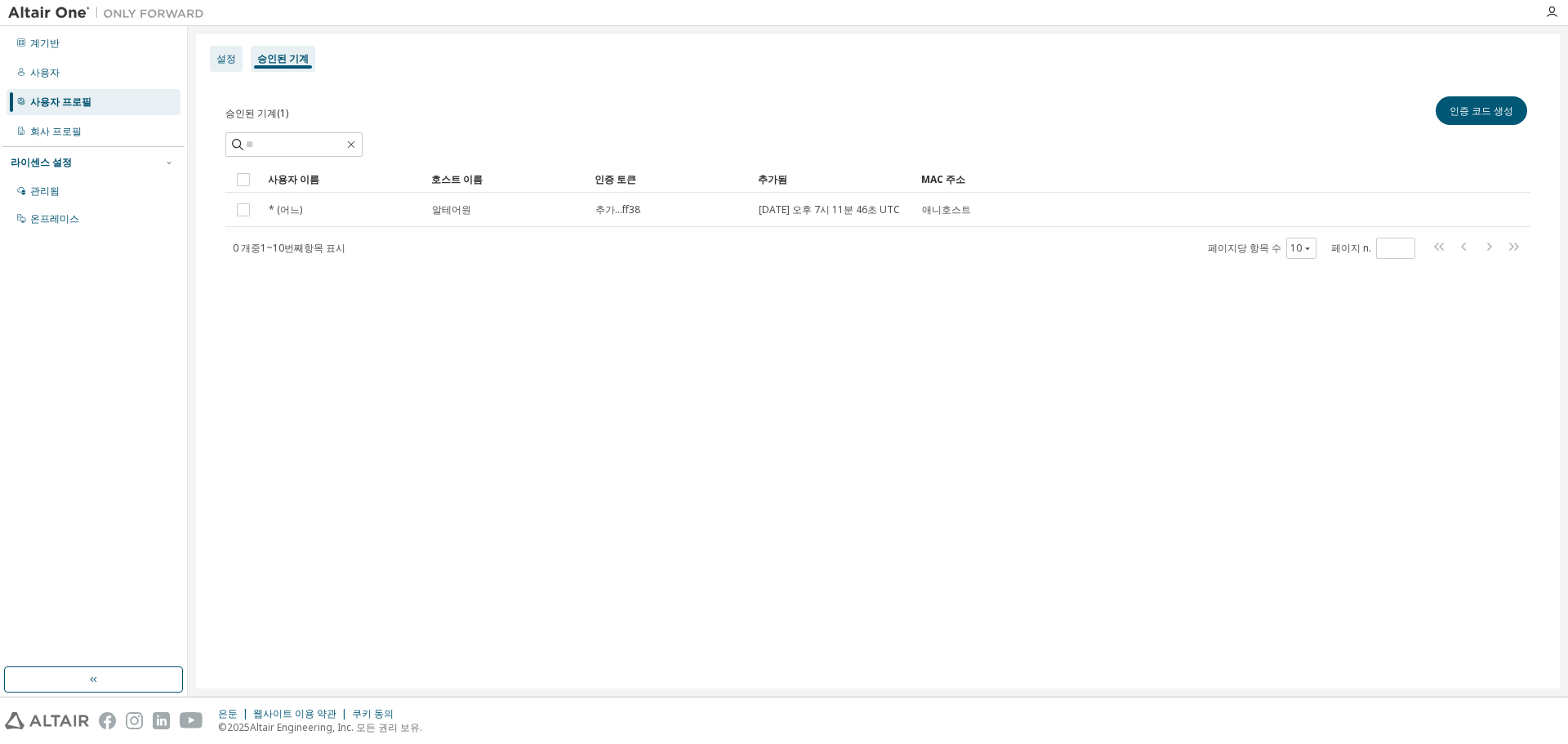
click at [223, 51] on font "설정" at bounding box center [226, 58] width 20 height 14
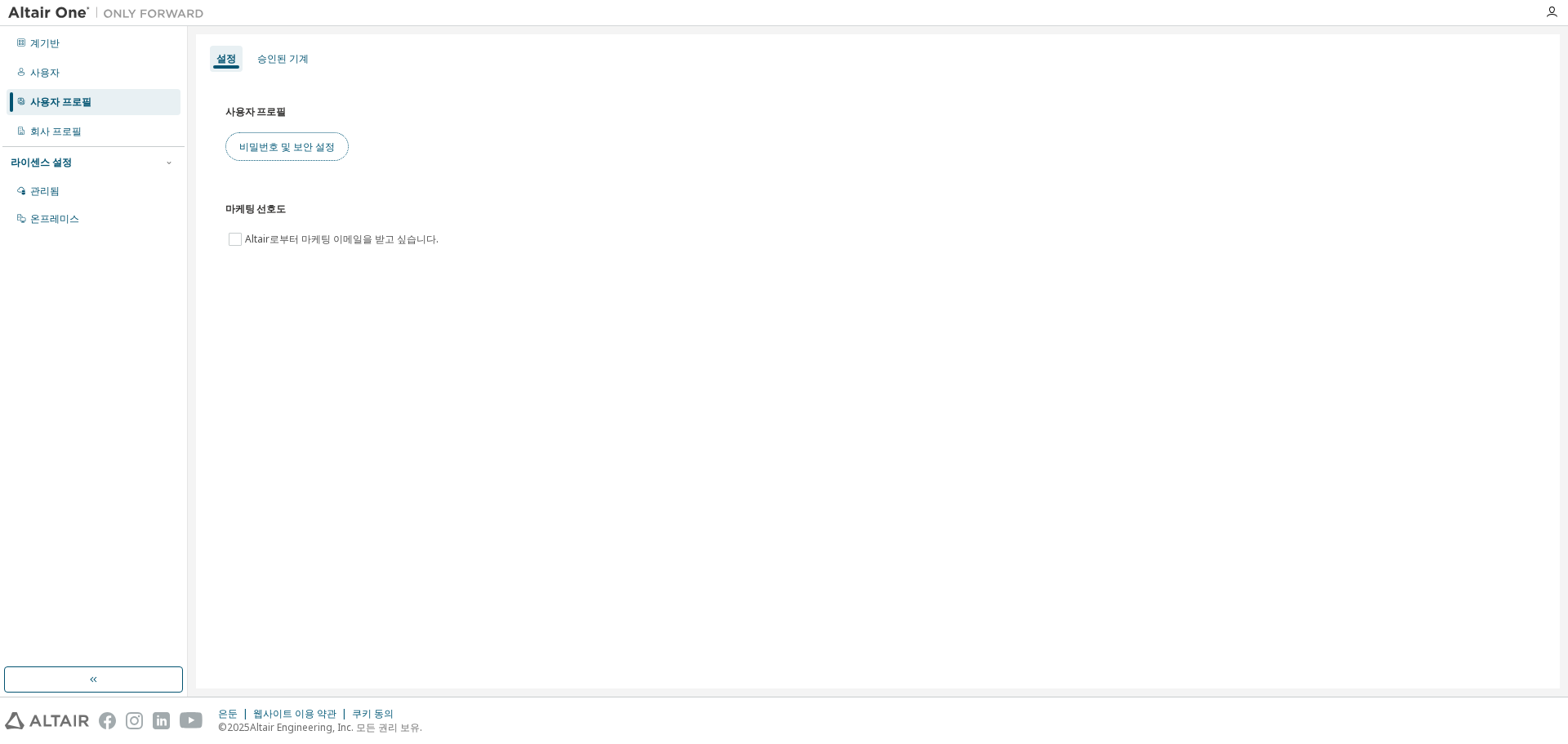
click at [286, 150] on font "비밀번호 및 보안 설정" at bounding box center [287, 146] width 96 height 14
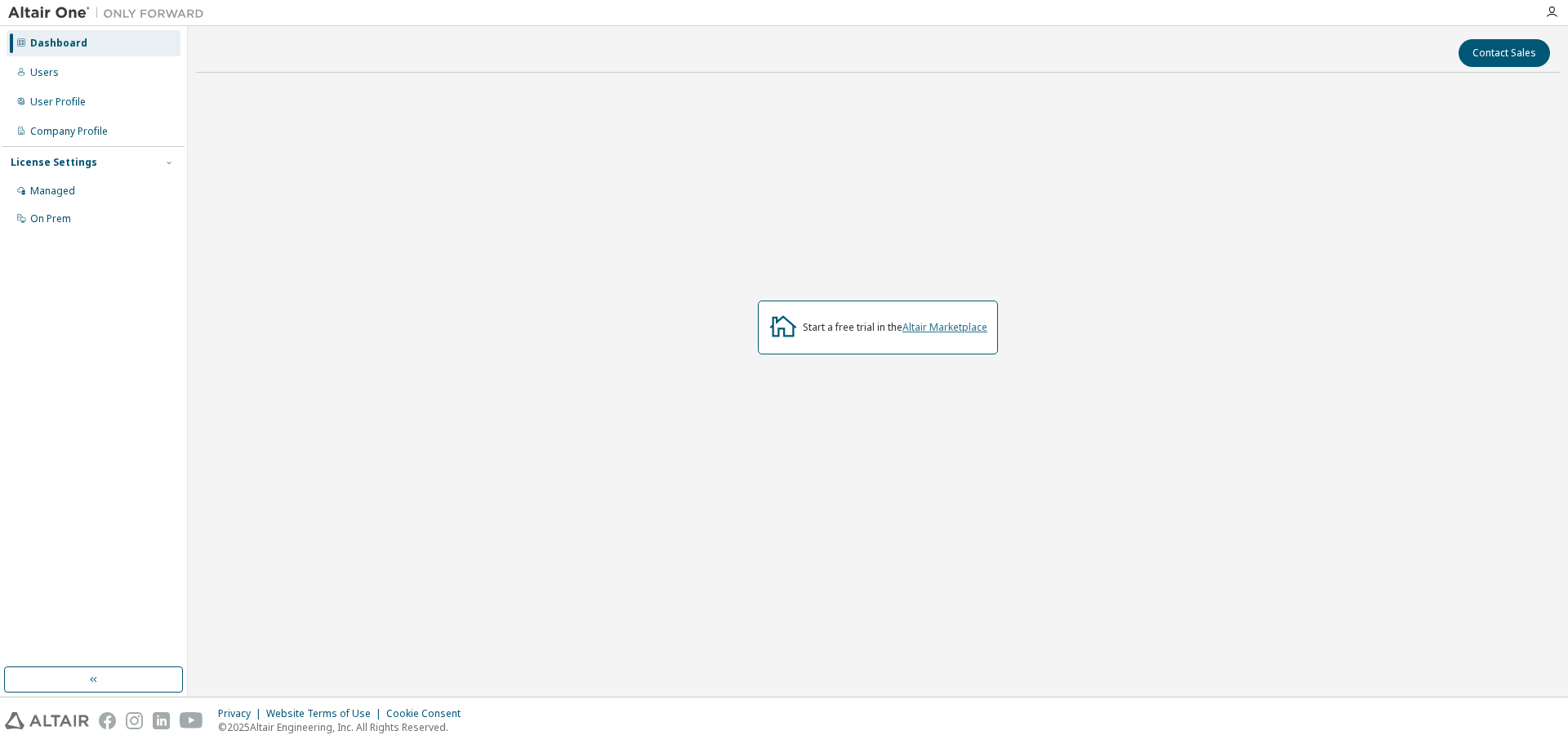
click at [959, 330] on link "Altair Marketplace" at bounding box center [945, 327] width 85 height 14
click at [97, 72] on div "Users" at bounding box center [94, 73] width 174 height 27
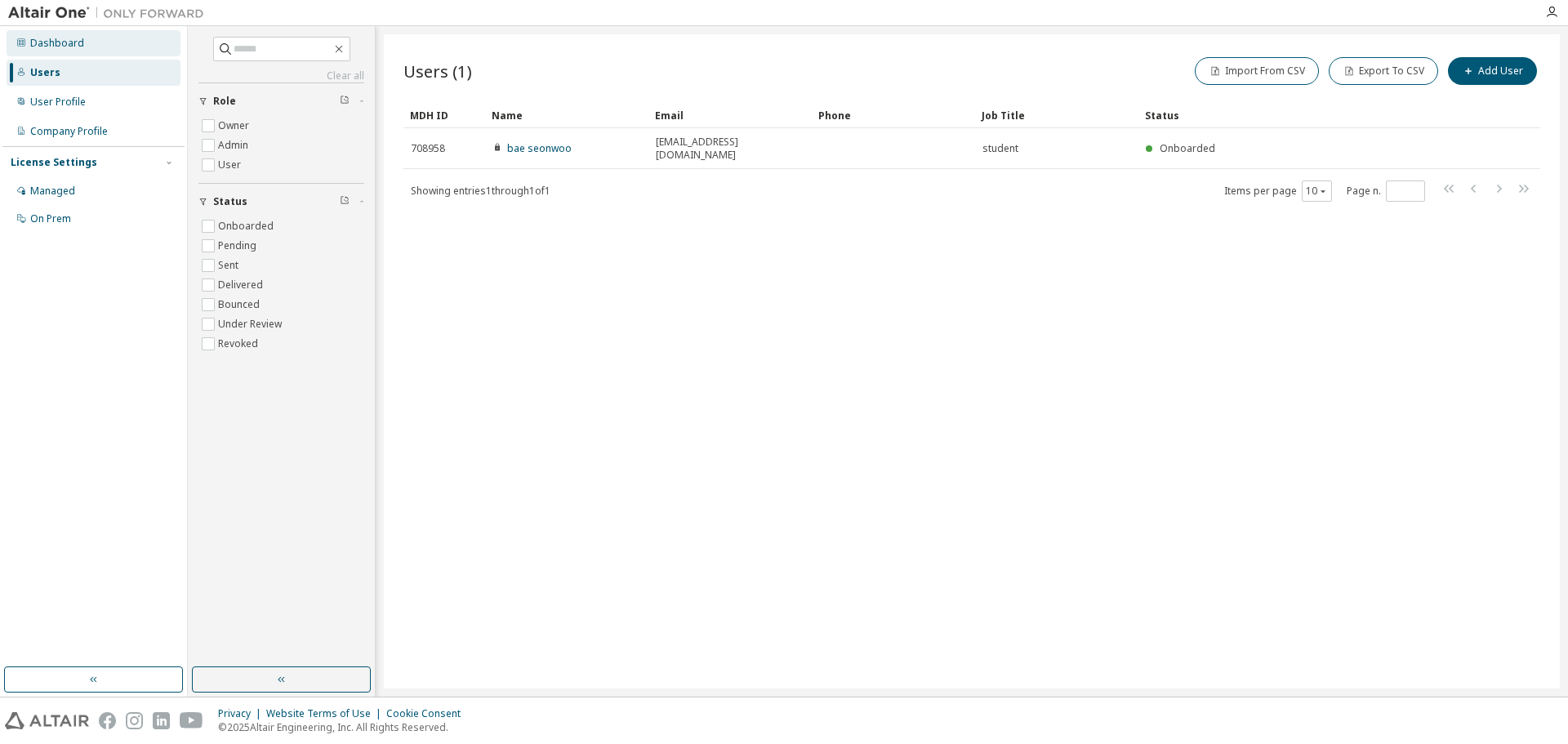
click at [106, 52] on div "Dashboard" at bounding box center [94, 44] width 174 height 27
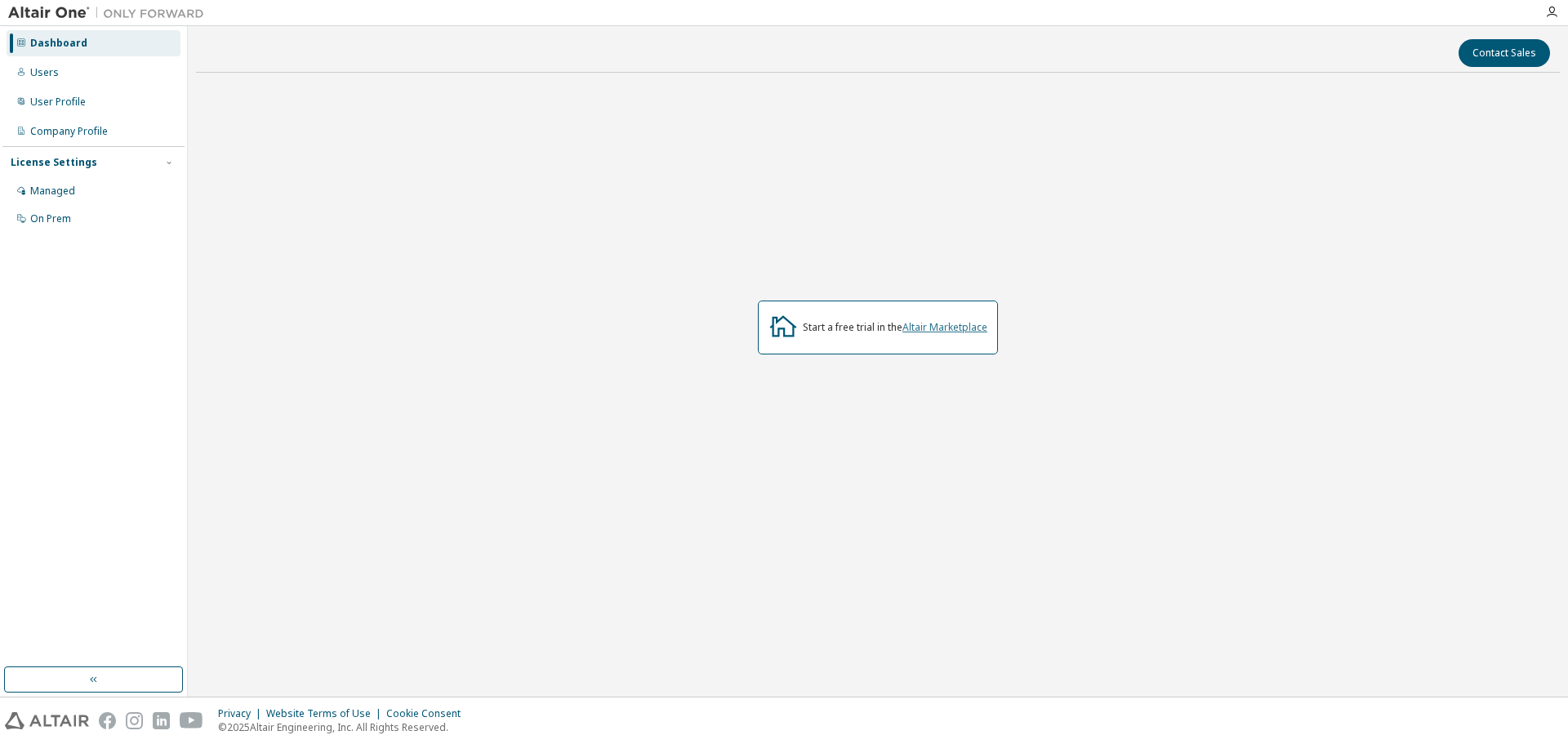
click at [947, 324] on link "Altair Marketplace" at bounding box center [945, 327] width 85 height 14
